Goal: Find specific page/section: Find specific page/section

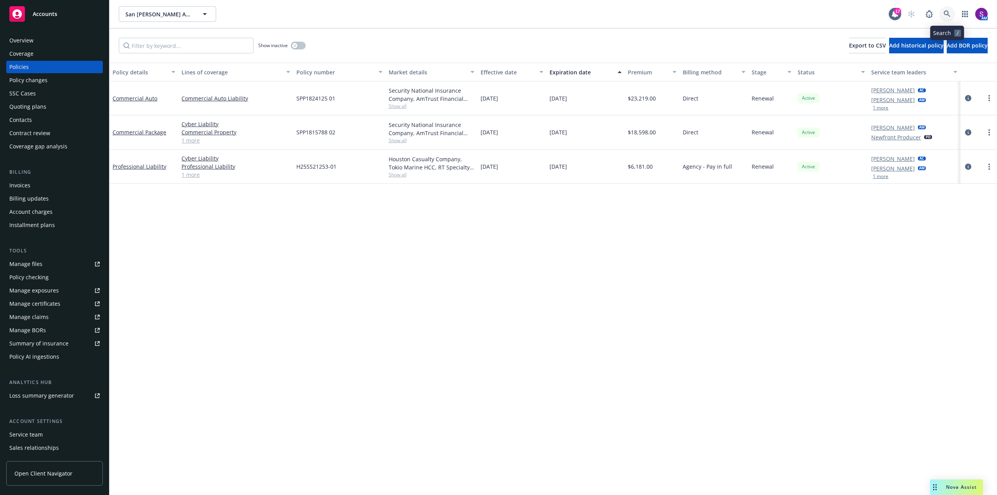
click at [948, 12] on icon at bounding box center [946, 14] width 7 height 7
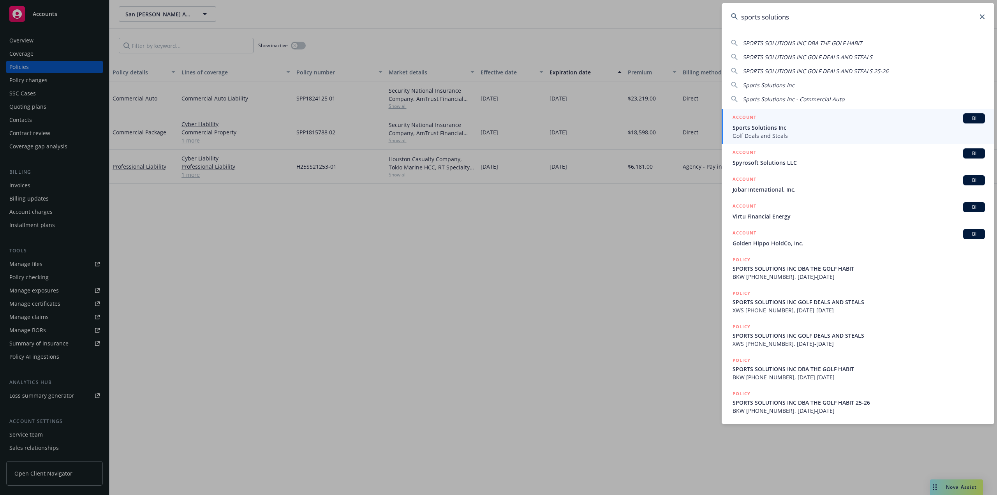
type input "sports solutions"
click at [767, 132] on span "Golf Deals and Steals" at bounding box center [858, 136] width 252 height 8
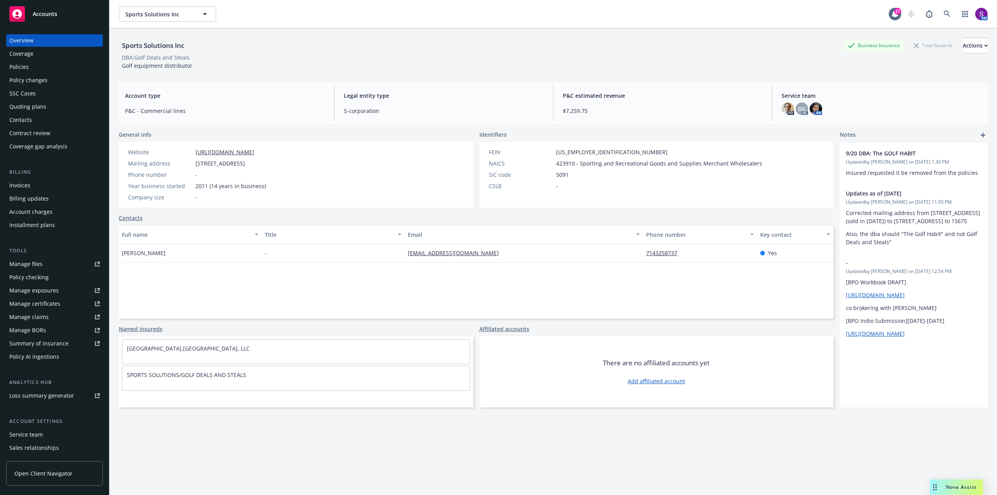
click at [26, 67] on div "Policies" at bounding box center [18, 67] width 19 height 12
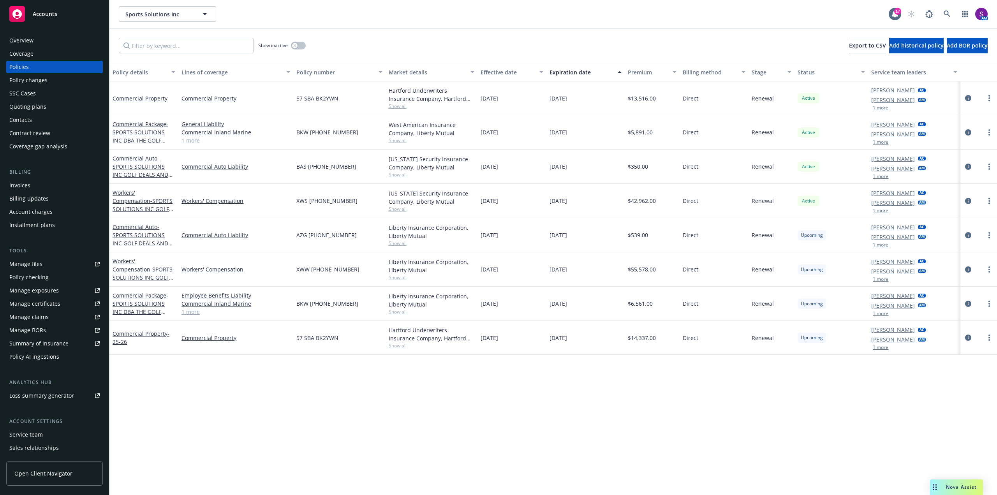
click at [38, 40] on div "Overview" at bounding box center [54, 40] width 90 height 12
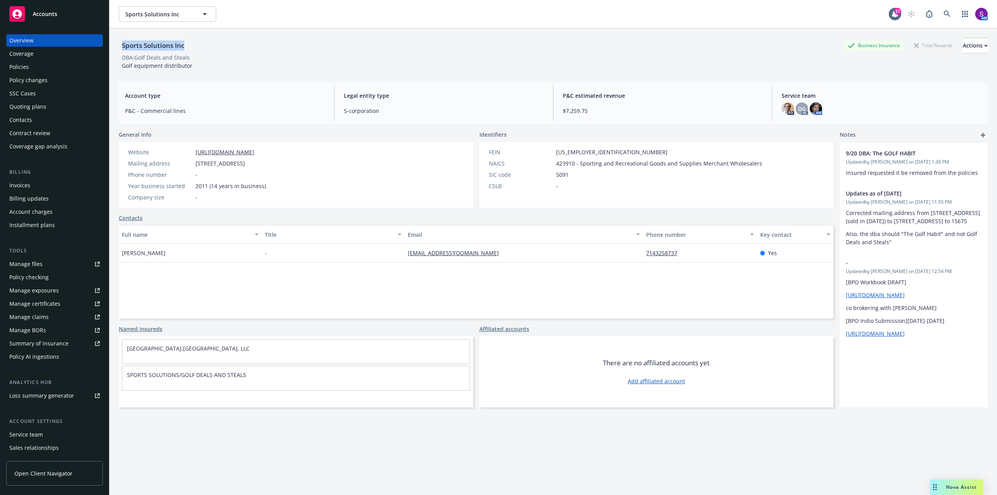
drag, startPoint x: 195, startPoint y: 46, endPoint x: 115, endPoint y: 45, distance: 79.8
click at [115, 45] on div "Sports Solutions Inc Business Insurance Total Rewards Actions DBA: Golf Deals a…" at bounding box center [552, 275] width 887 height 495
copy div "Sports Solutions Inc"
click at [939, 9] on link at bounding box center [947, 14] width 16 height 16
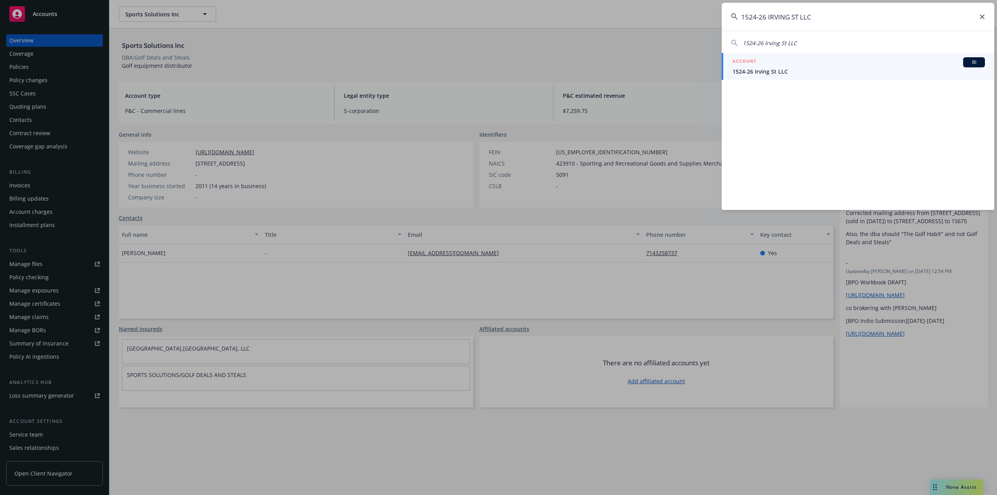
type input "1524-26 IRVING ST LLC"
click at [821, 69] on span "1524-26 Irving St LLC" at bounding box center [858, 71] width 252 height 8
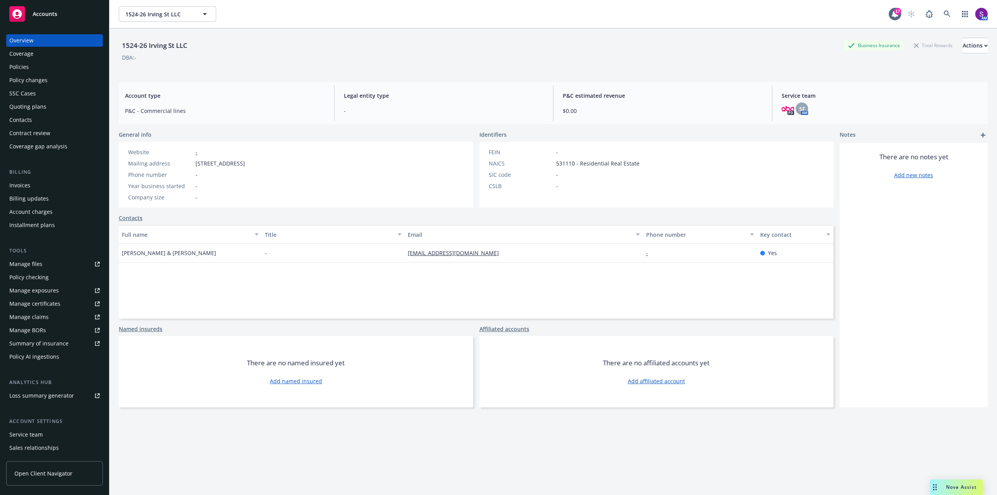
click at [44, 67] on div "Policies" at bounding box center [54, 67] width 90 height 12
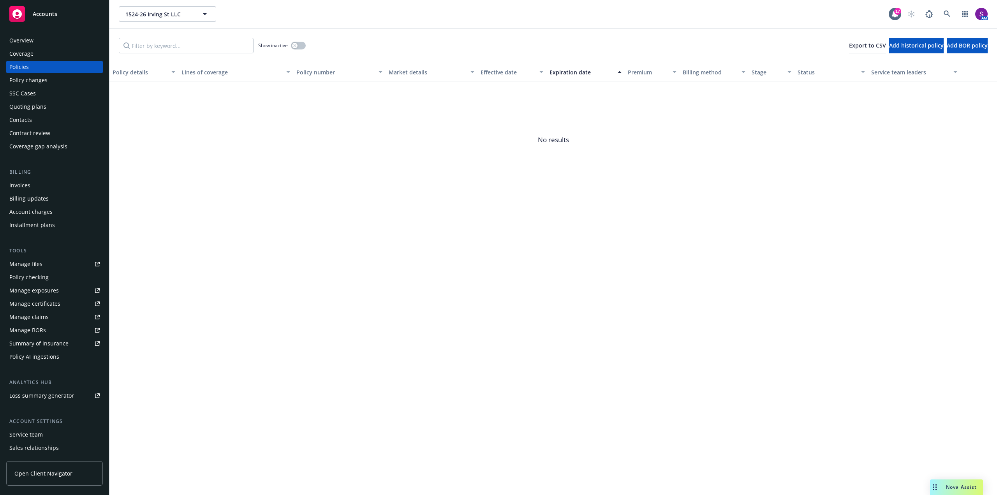
click at [40, 46] on div "Overview" at bounding box center [54, 40] width 90 height 12
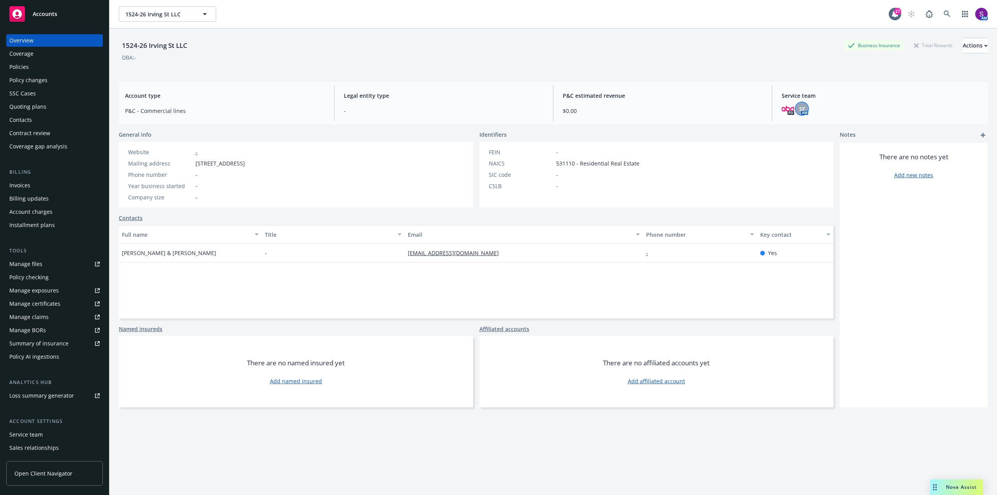
click at [799, 110] on span "SF" at bounding box center [802, 109] width 6 height 8
